Goal: Check status: Check status

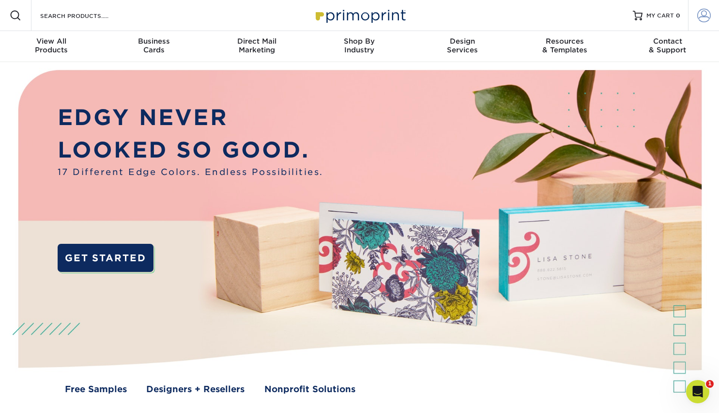
click at [699, 15] on span at bounding box center [704, 16] width 14 height 14
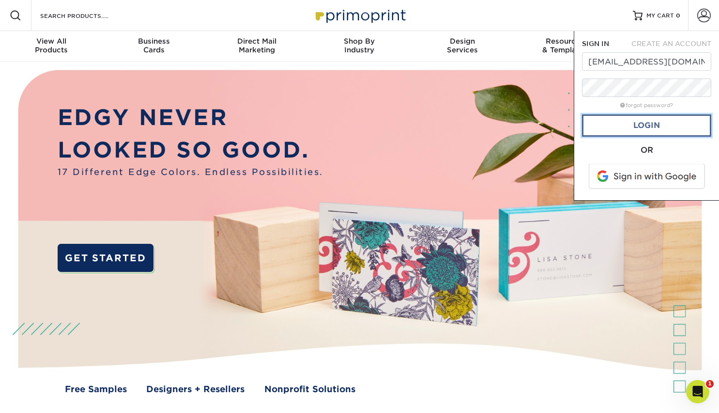
click at [639, 123] on link "Login" at bounding box center [646, 125] width 129 height 22
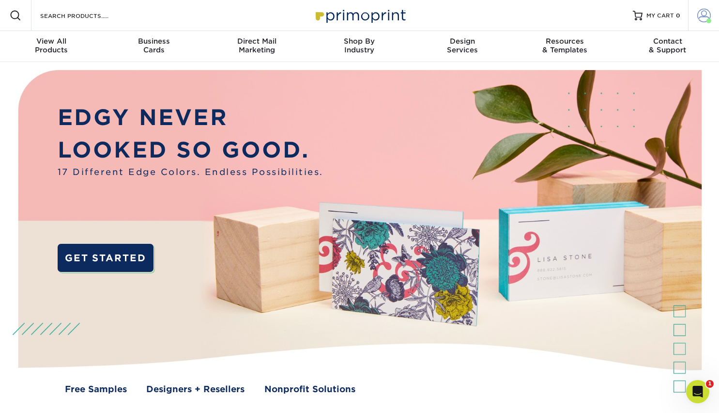
click at [700, 20] on span at bounding box center [704, 16] width 14 height 14
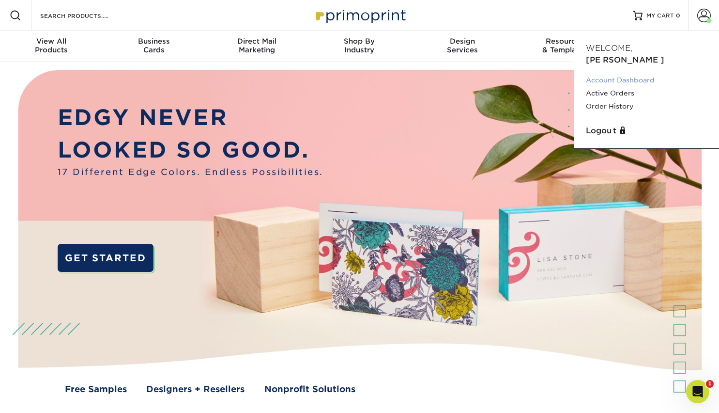
click at [621, 74] on link "Account Dashboard" at bounding box center [647, 80] width 122 height 13
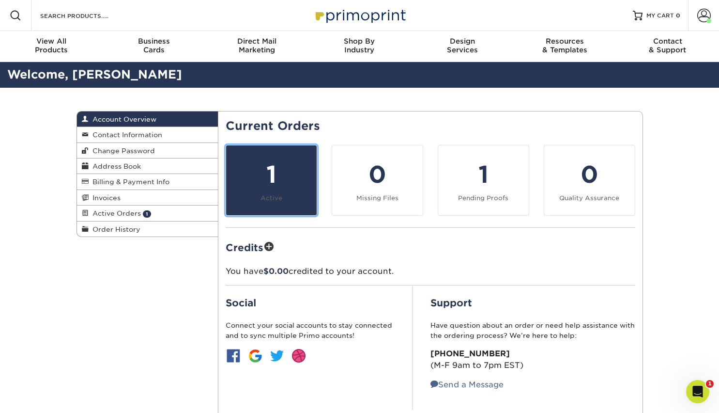
click at [302, 187] on div "1" at bounding box center [271, 174] width 79 height 35
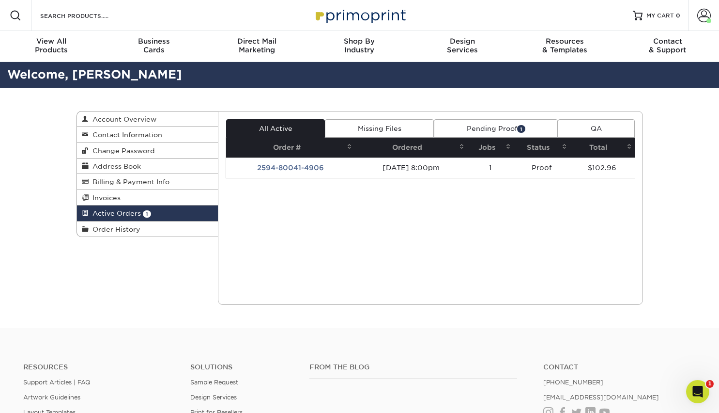
click at [475, 128] on link "Pending Proof 1" at bounding box center [496, 128] width 124 height 18
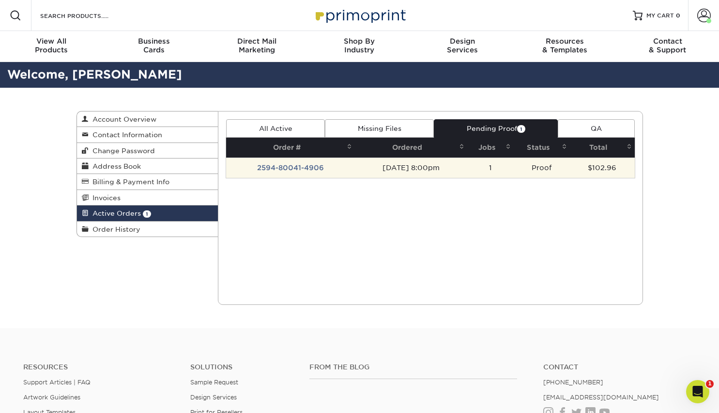
click at [290, 170] on td "2594-80041-4906" at bounding box center [290, 167] width 129 height 20
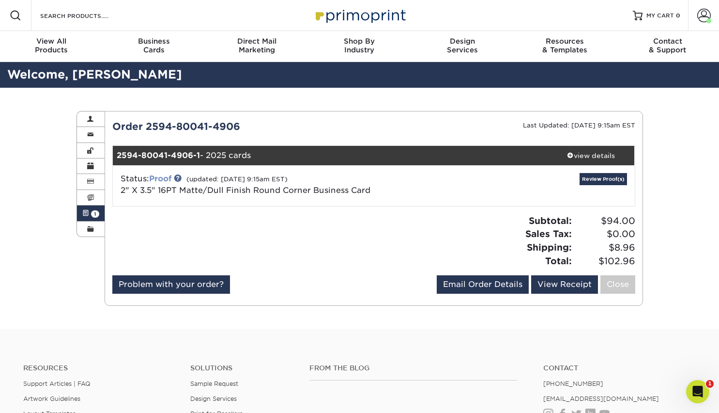
click at [171, 177] on link "Proof" at bounding box center [160, 178] width 22 height 9
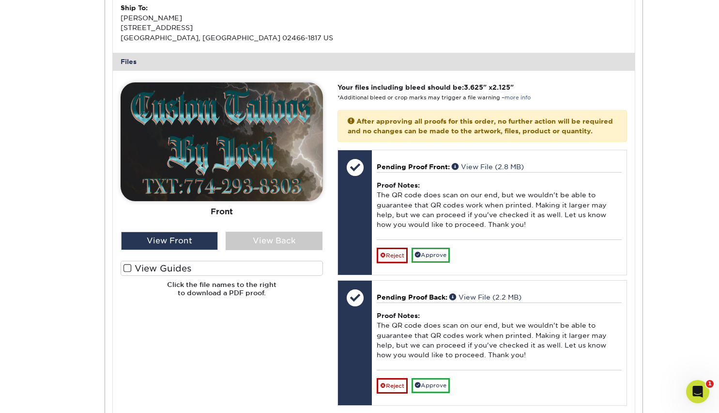
scroll to position [352, 0]
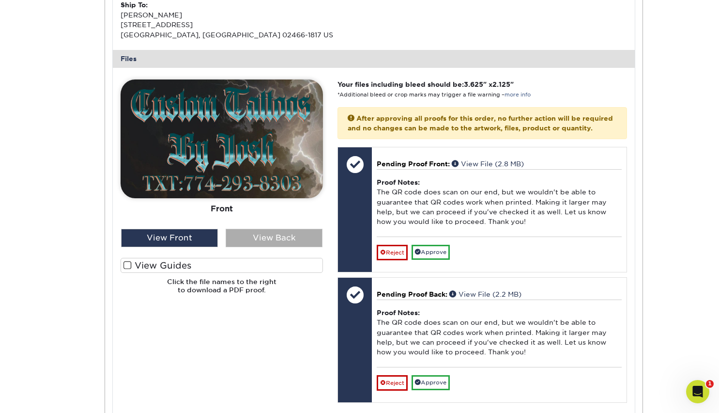
click at [270, 236] on div "View Back" at bounding box center [274, 238] width 97 height 18
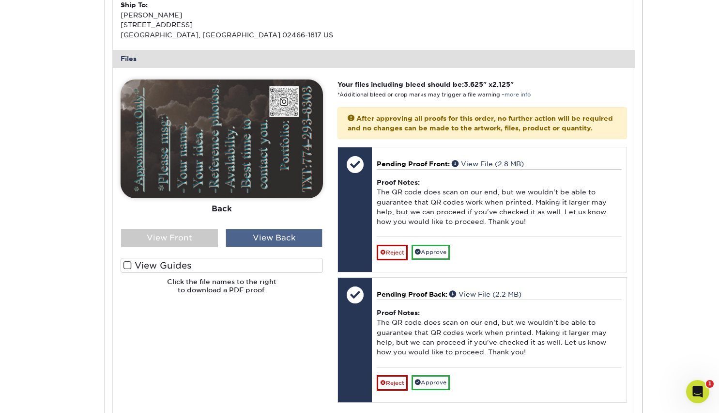
click at [270, 236] on div "View Back" at bounding box center [274, 238] width 97 height 18
click at [197, 238] on div "View Front" at bounding box center [169, 238] width 97 height 18
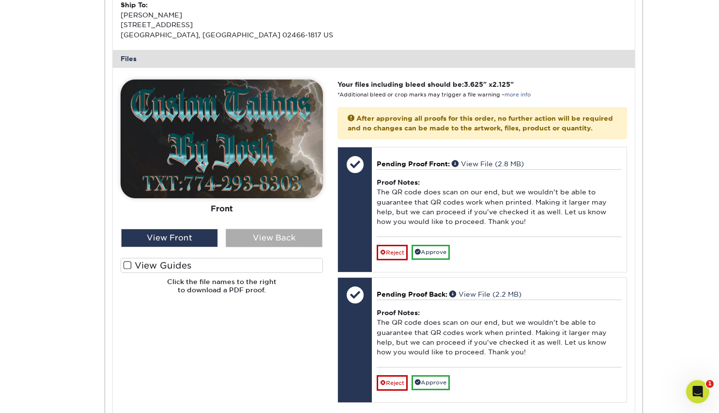
click at [279, 241] on div "View Back" at bounding box center [274, 238] width 97 height 18
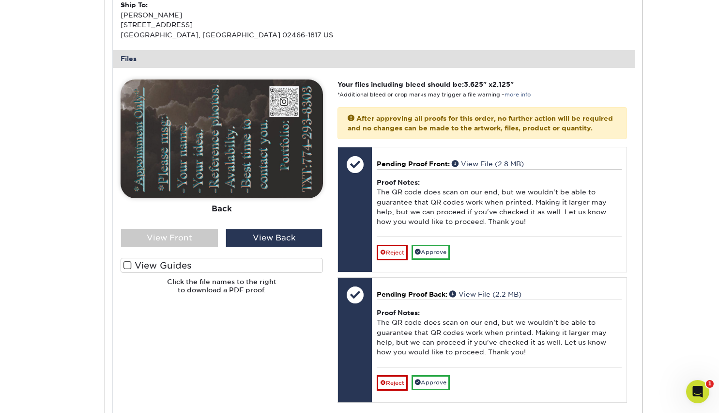
click at [230, 146] on img at bounding box center [222, 138] width 202 height 119
click at [185, 237] on div "View Front" at bounding box center [169, 238] width 97 height 18
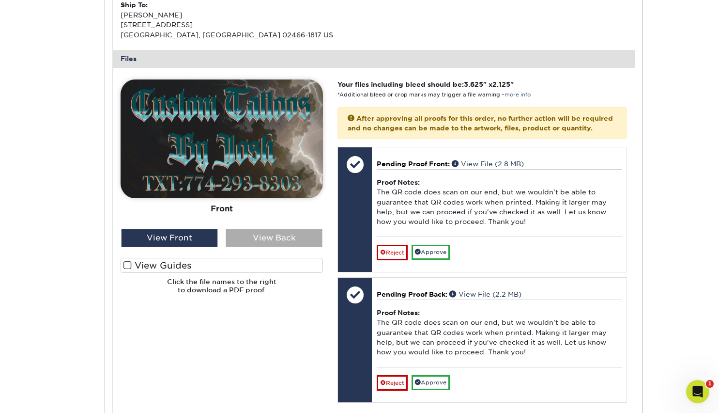
click at [270, 234] on div "View Back" at bounding box center [274, 238] width 97 height 18
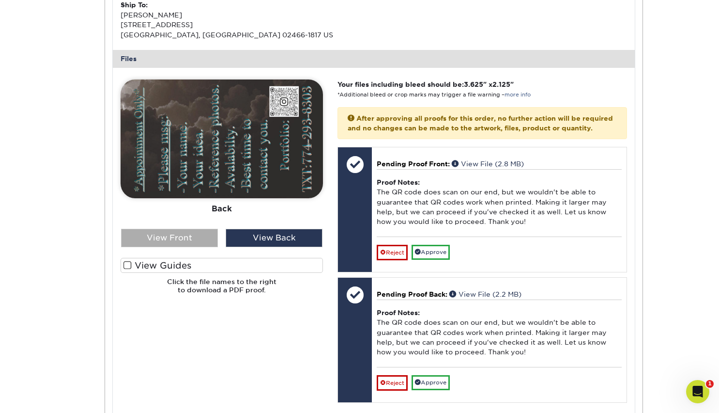
click at [198, 234] on div "View Front" at bounding box center [169, 238] width 97 height 18
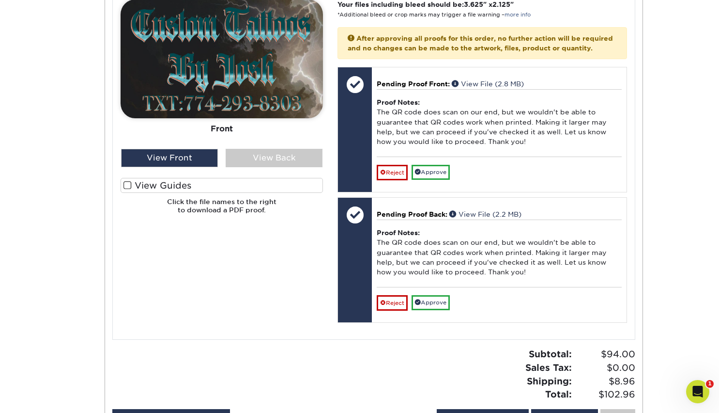
scroll to position [435, 0]
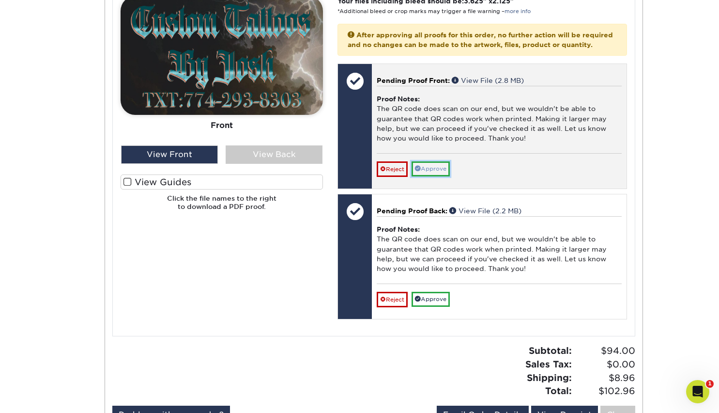
click at [446, 176] on link "Approve" at bounding box center [431, 168] width 38 height 15
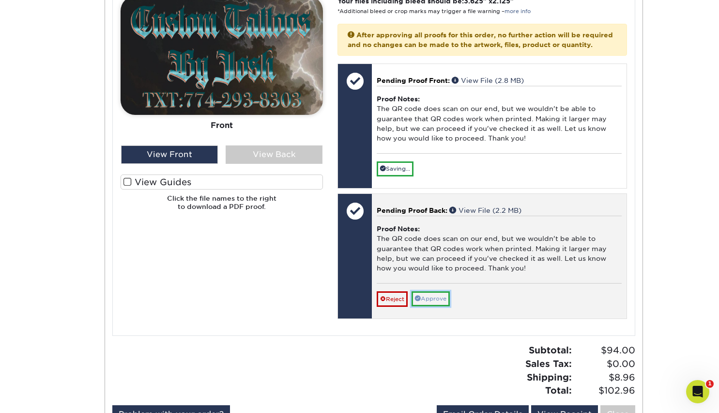
click at [433, 306] on link "Approve" at bounding box center [431, 298] width 38 height 15
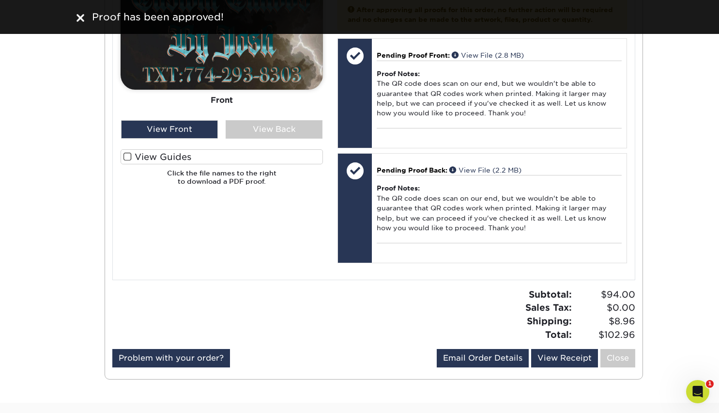
click at [292, 252] on div "Please Upload Your Files We accept: PDF , JPEG 1 or TIFF 1 files. Submitting AI…" at bounding box center [221, 119] width 217 height 297
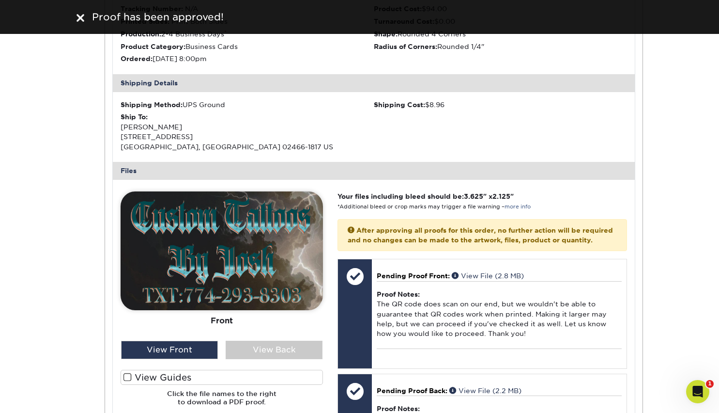
scroll to position [236, 0]
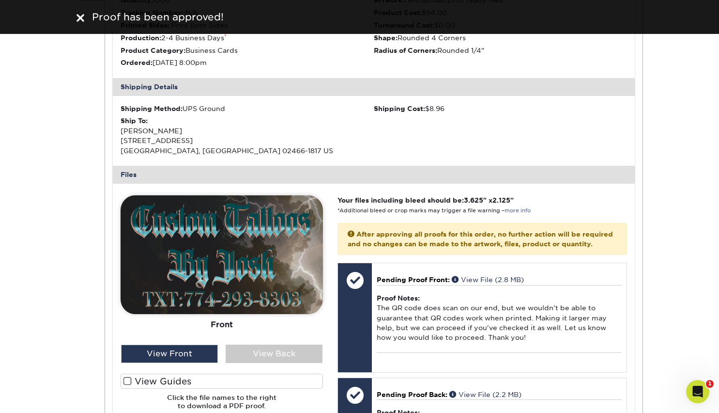
click at [129, 381] on span at bounding box center [127, 380] width 8 height 9
click at [0, 0] on input "View Guides" at bounding box center [0, 0] width 0 height 0
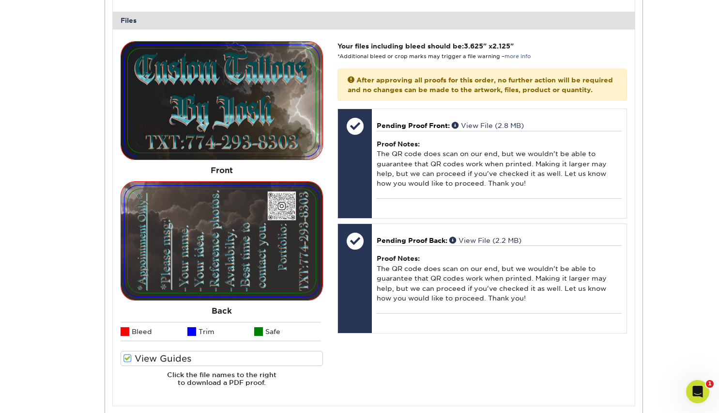
scroll to position [396, 0]
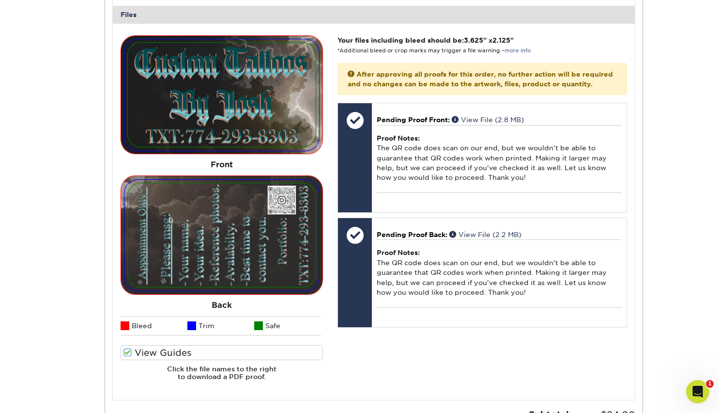
click at [128, 352] on span at bounding box center [127, 352] width 8 height 9
click at [0, 0] on input "View Guides" at bounding box center [0, 0] width 0 height 0
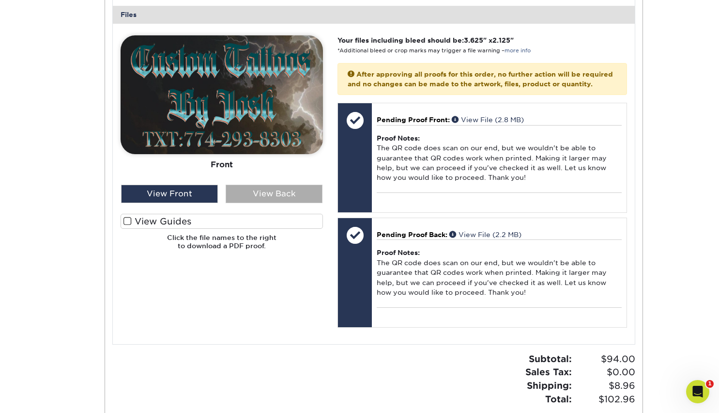
click at [266, 195] on div "View Back" at bounding box center [274, 193] width 97 height 18
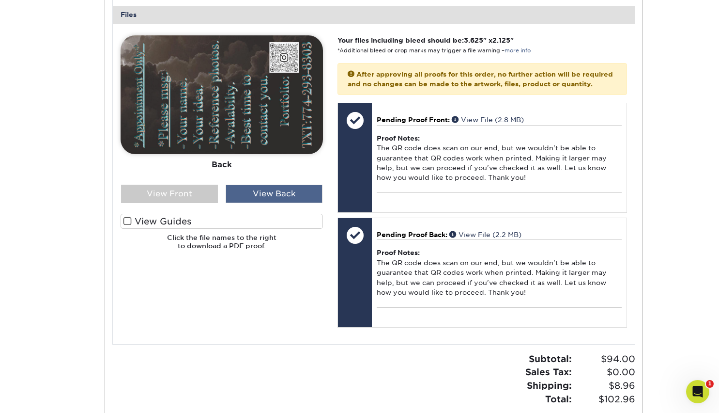
click at [266, 195] on div "View Back" at bounding box center [274, 193] width 97 height 18
click at [187, 196] on div "View Front" at bounding box center [169, 193] width 97 height 18
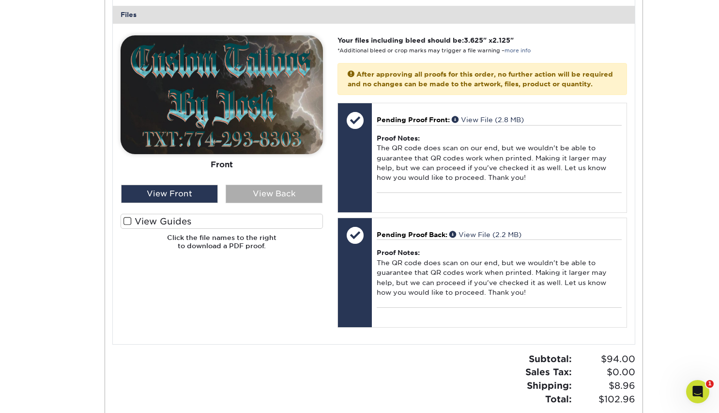
click at [263, 195] on div "View Back" at bounding box center [274, 193] width 97 height 18
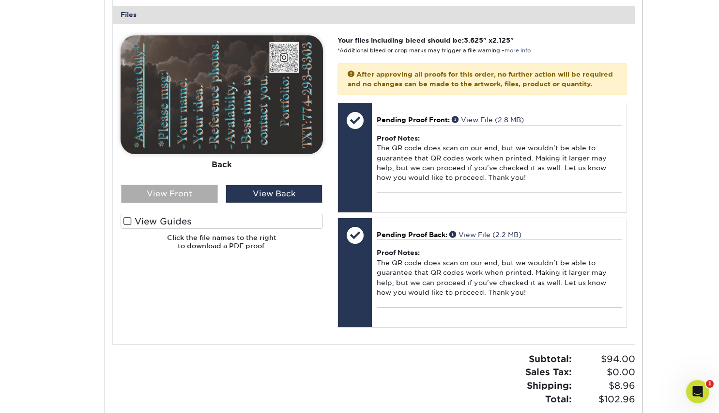
click at [200, 190] on div "View Front" at bounding box center [169, 193] width 97 height 18
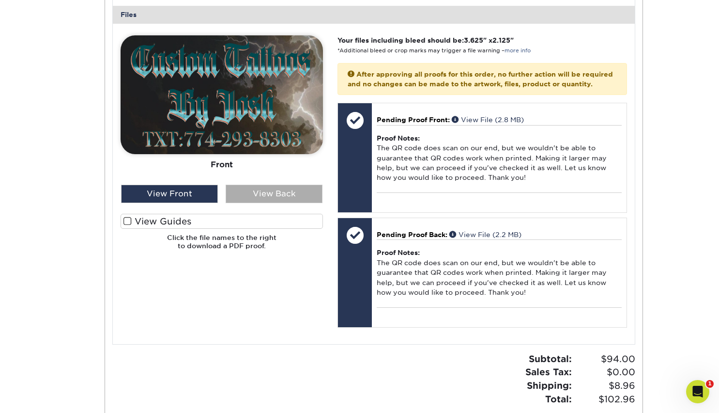
click at [279, 190] on div "View Back" at bounding box center [274, 193] width 97 height 18
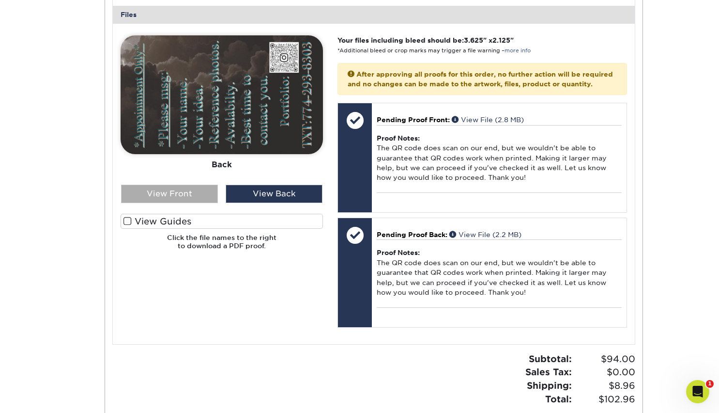
click at [207, 189] on div "View Front" at bounding box center [169, 193] width 97 height 18
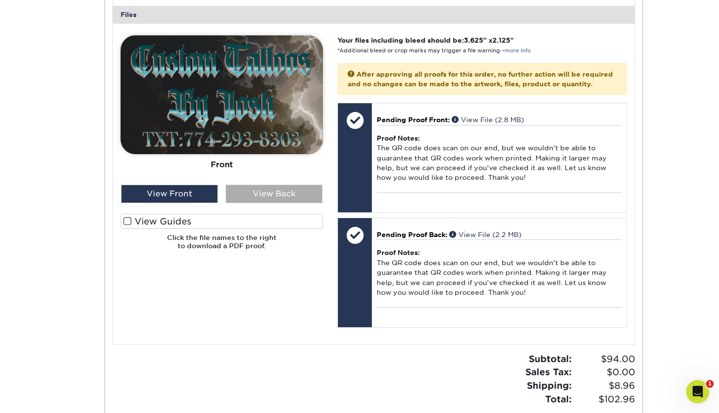
click at [257, 191] on div "View Back" at bounding box center [274, 193] width 97 height 18
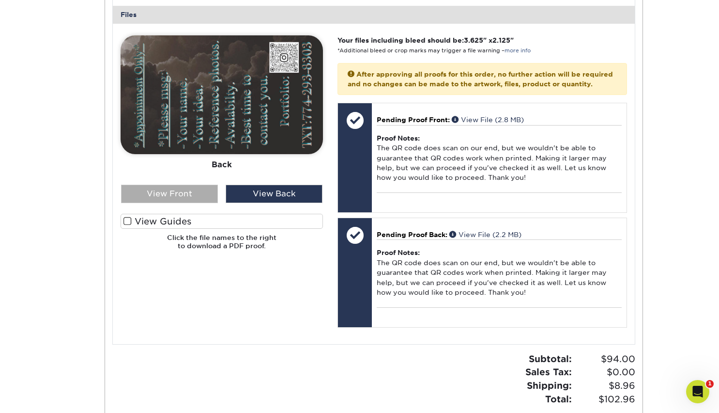
click at [193, 194] on div "View Front" at bounding box center [169, 193] width 97 height 18
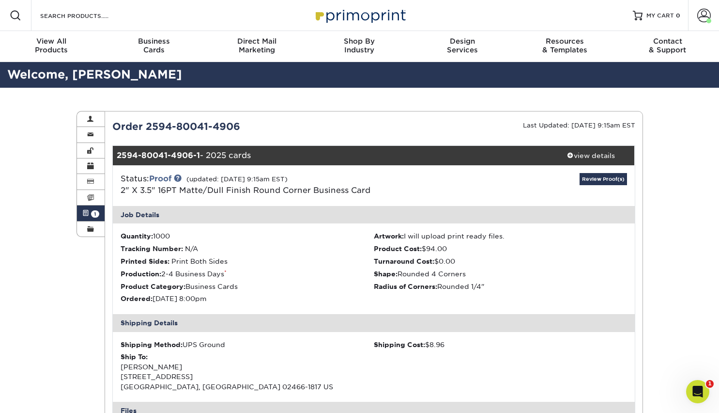
scroll to position [1, 0]
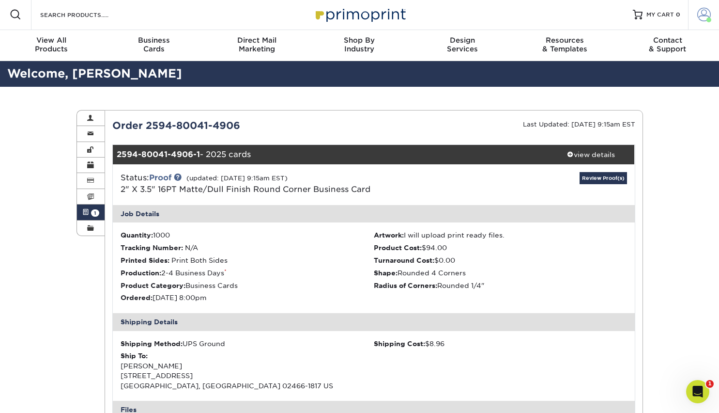
click at [700, 12] on span at bounding box center [704, 15] width 14 height 14
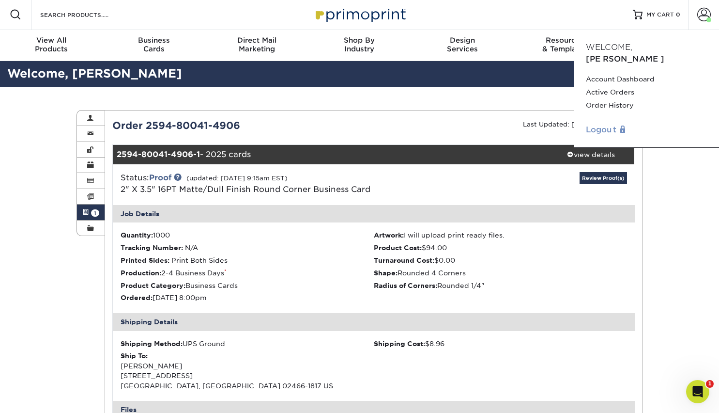
click at [601, 124] on link "Logout" at bounding box center [647, 130] width 122 height 12
